Goal: Check status: Check status

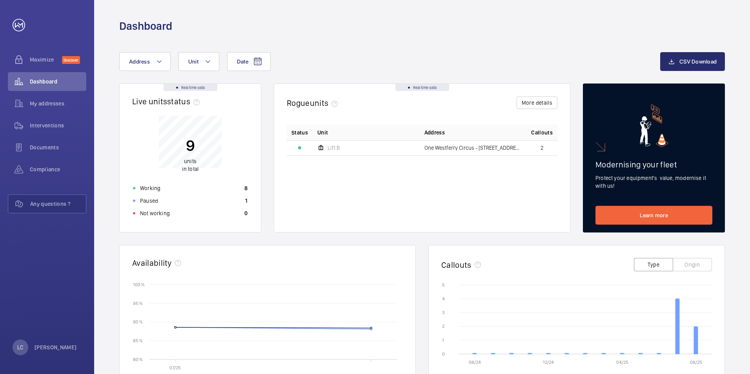
click at [606, 11] on div "Dashboard" at bounding box center [422, 16] width 656 height 33
click at [535, 105] on button "More details" at bounding box center [536, 102] width 41 height 13
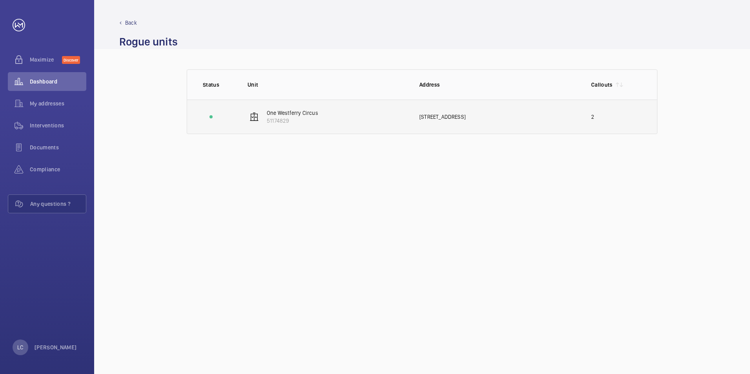
click at [283, 111] on p "One Westferry Circus" at bounding box center [292, 113] width 51 height 8
